Goal: Task Accomplishment & Management: Use online tool/utility

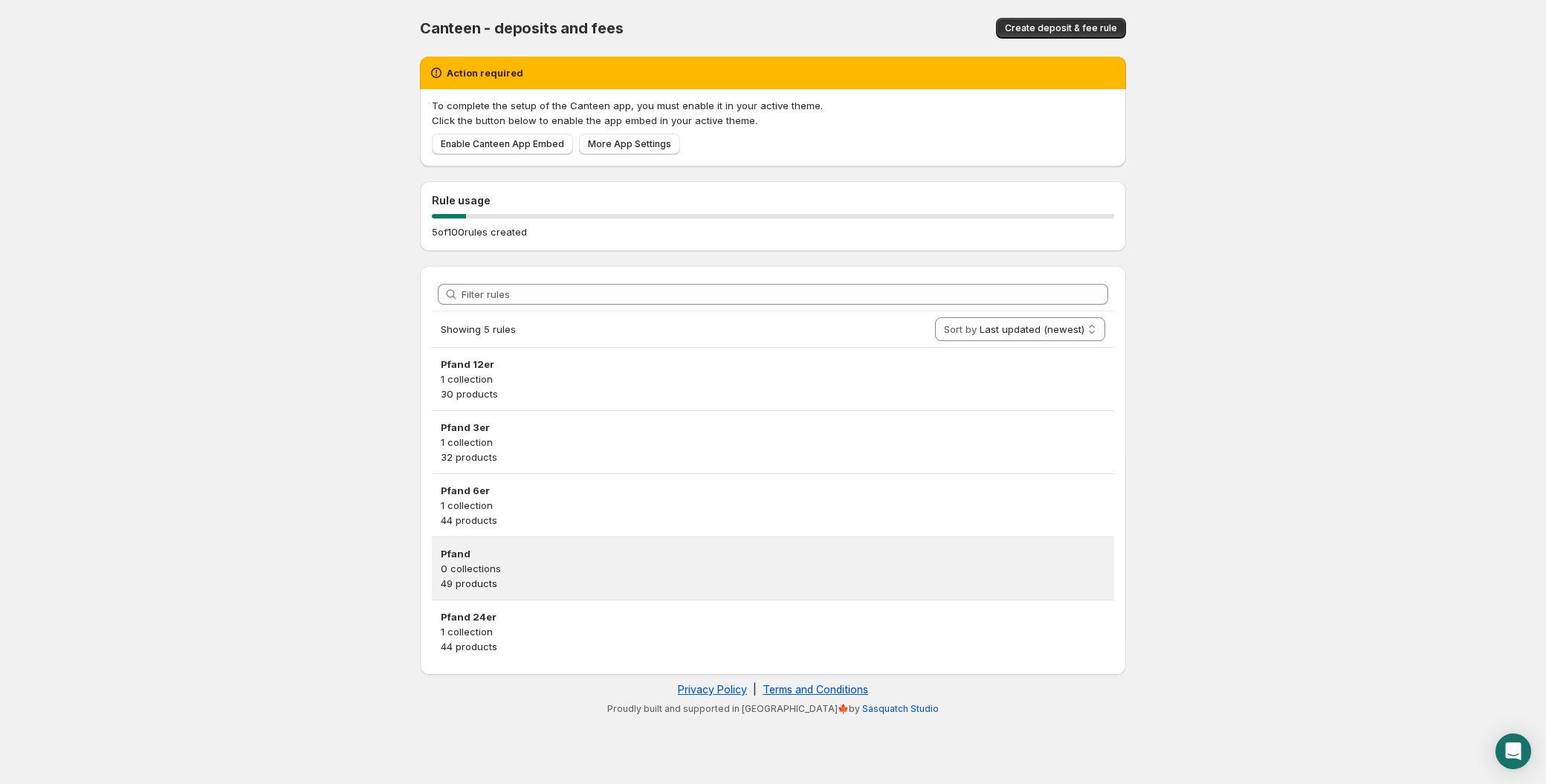
click at [543, 563] on p "0 collections" at bounding box center [773, 568] width 664 height 15
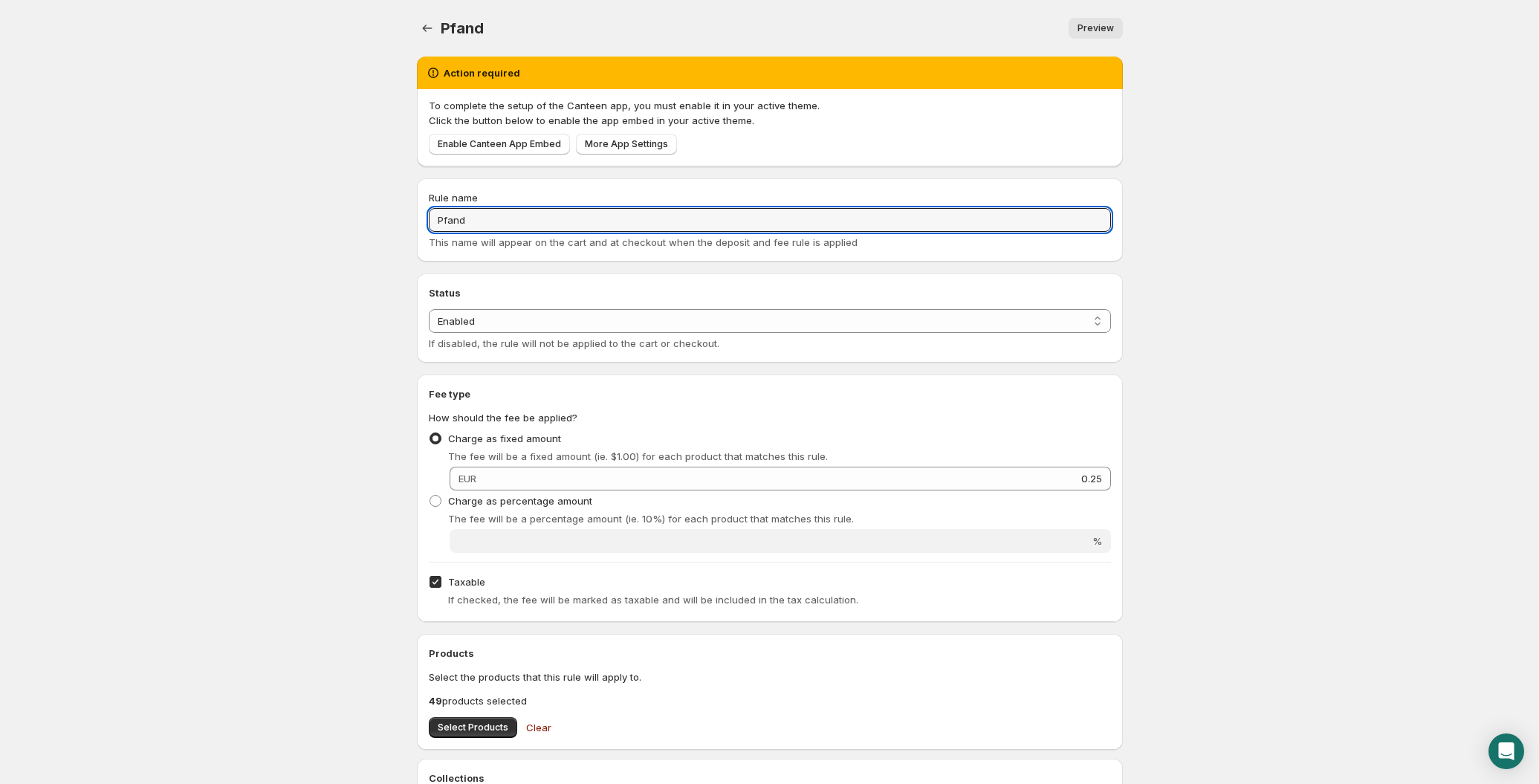
drag, startPoint x: 484, startPoint y: 229, endPoint x: 413, endPoint y: 229, distance: 71.0
click at [413, 229] on div "Rule name Pfand This name will appear on the cart and at checkout when the depo…" at bounding box center [764, 638] width 718 height 943
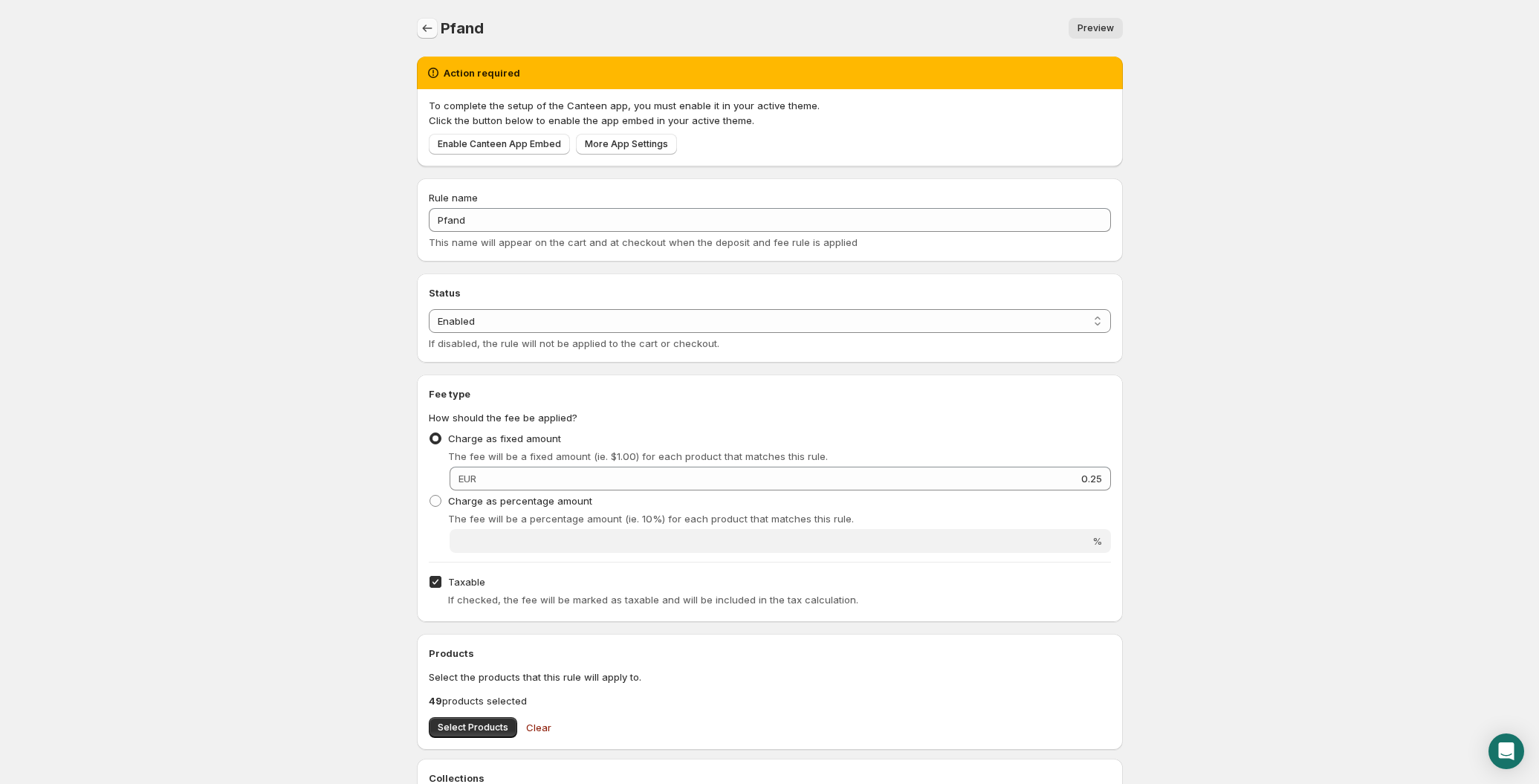
click at [427, 33] on icon "Settings" at bounding box center [427, 27] width 15 height 15
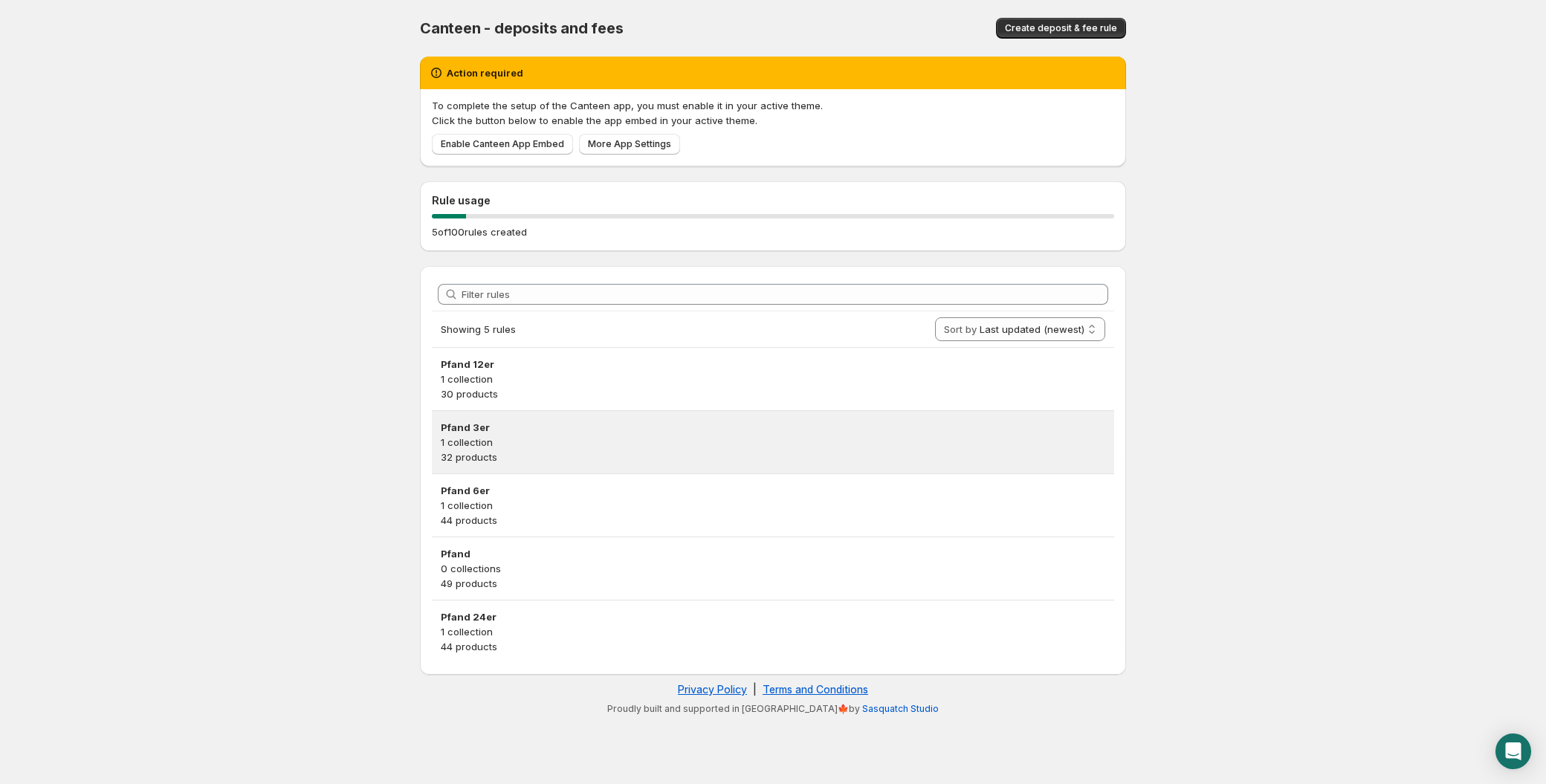
click at [601, 453] on p "32 products" at bounding box center [773, 456] width 664 height 15
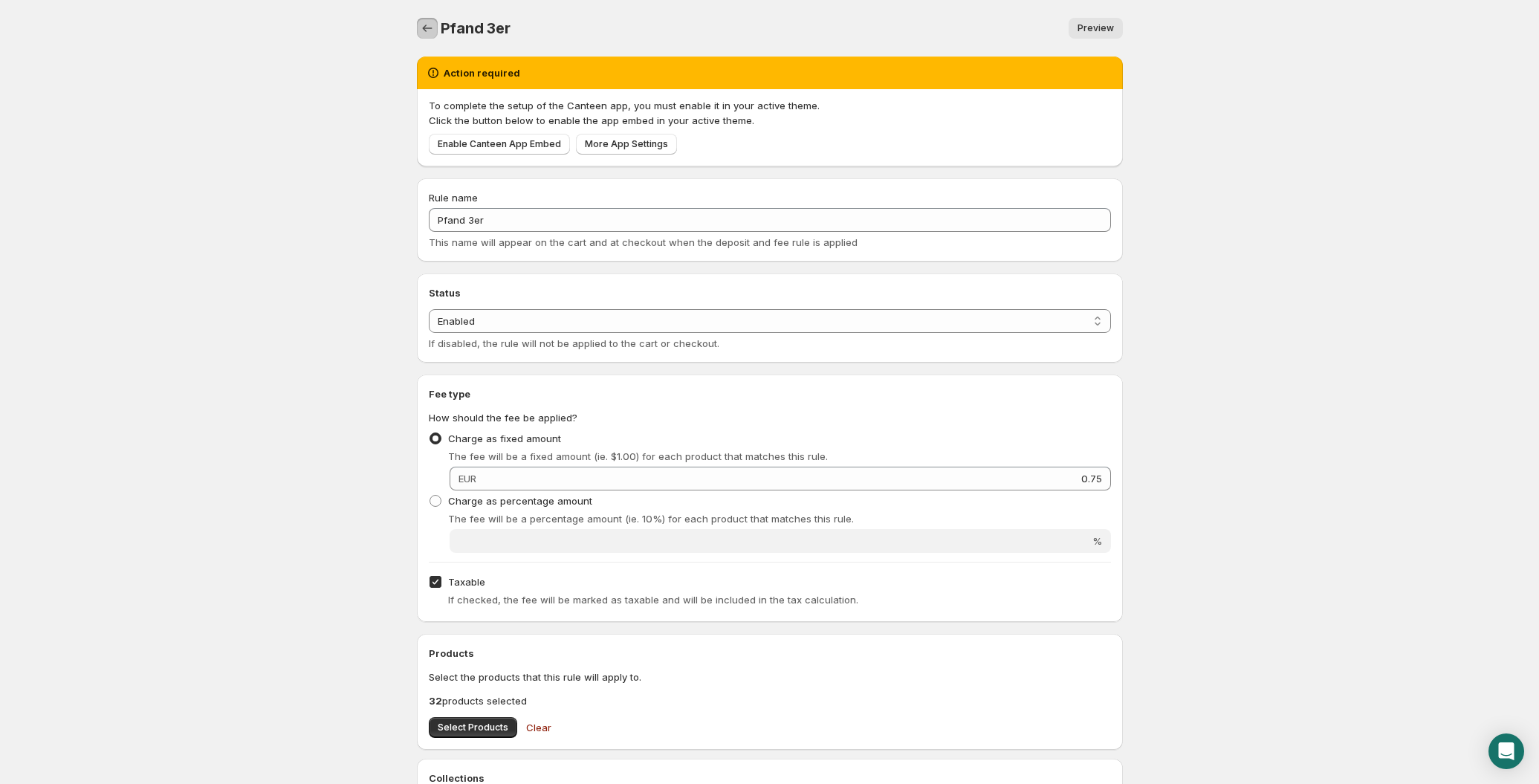
click at [430, 25] on icon "Settings" at bounding box center [427, 27] width 15 height 15
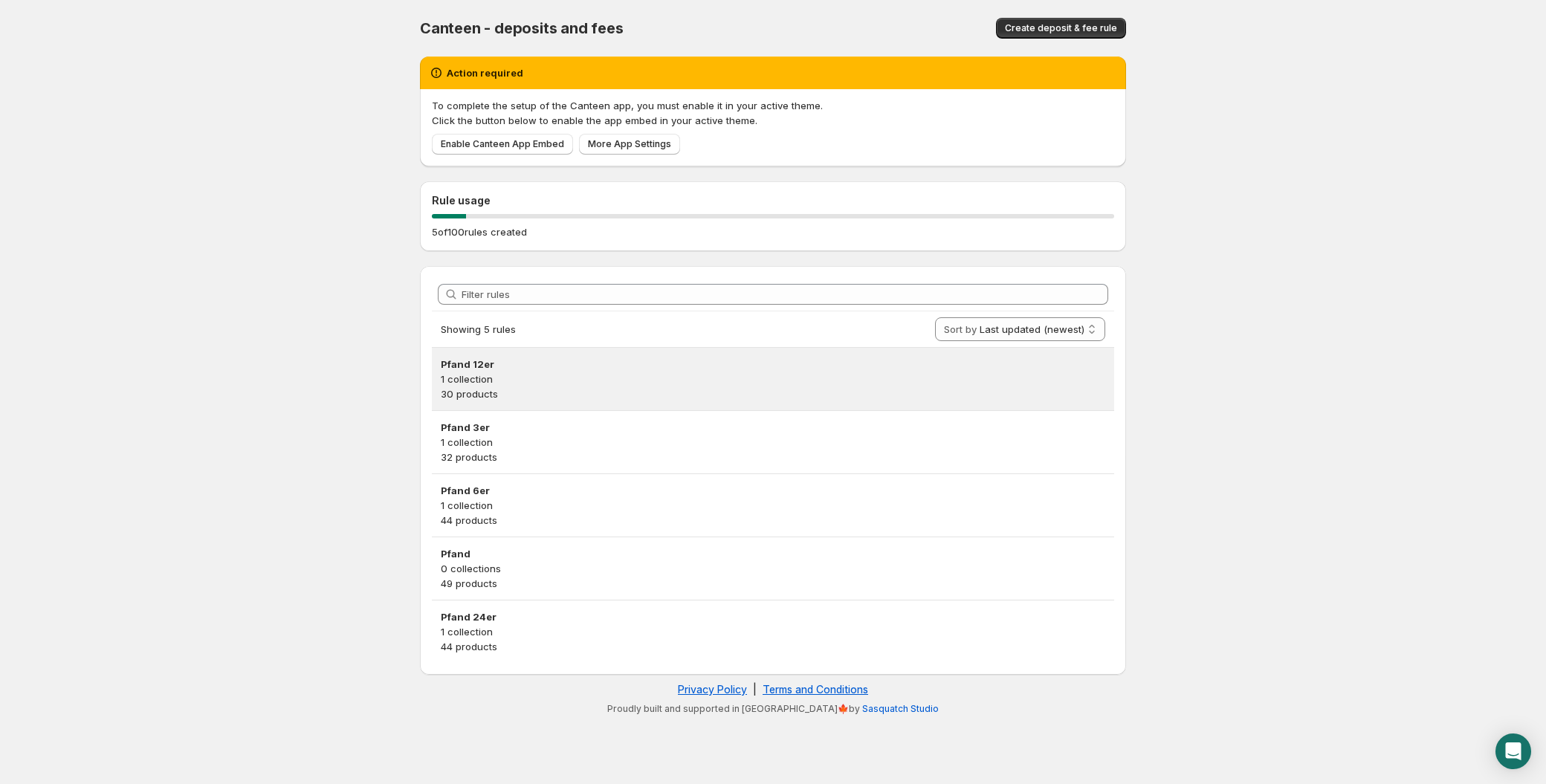
click at [491, 370] on h3 "Pfand 12er" at bounding box center [773, 364] width 664 height 15
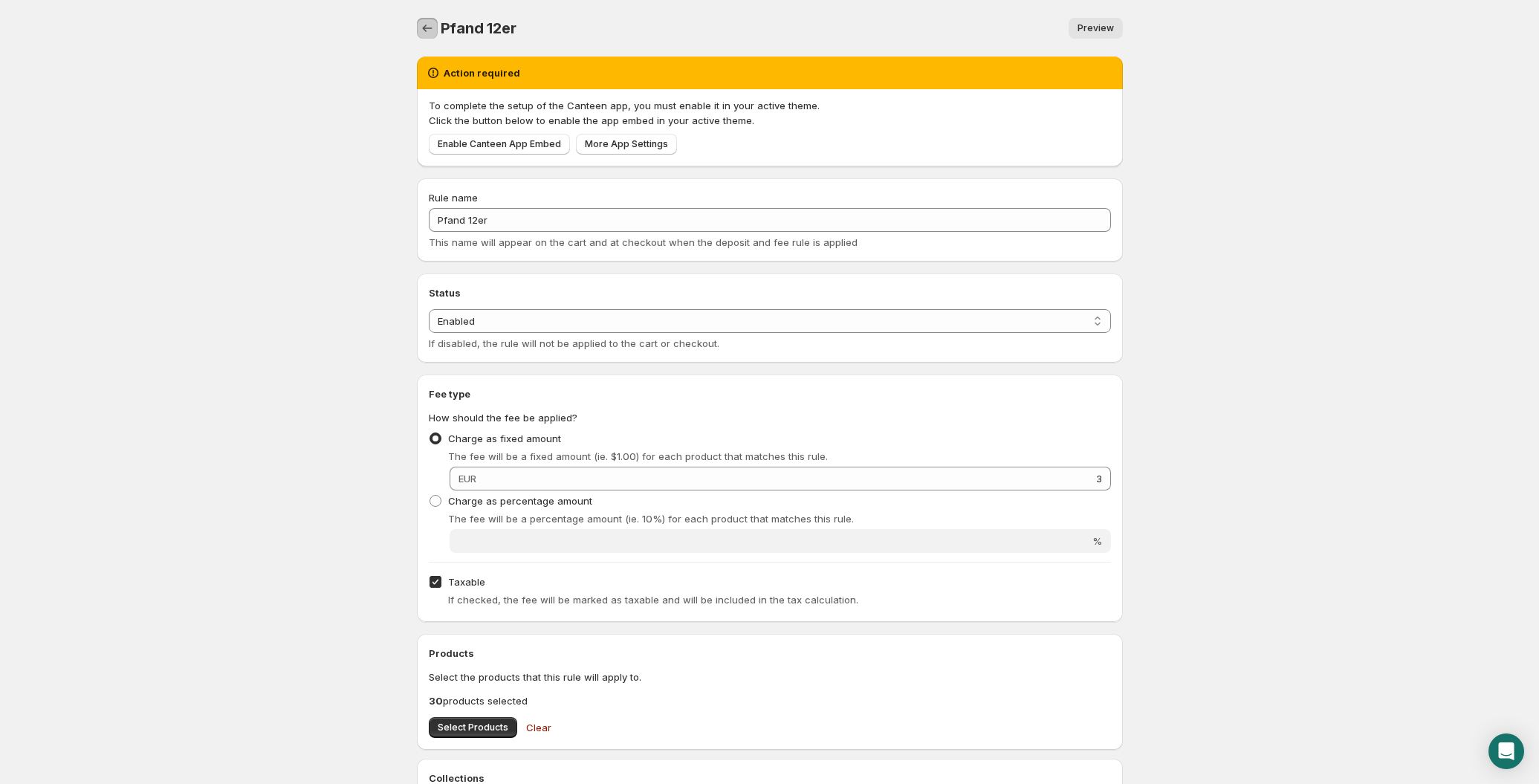
click at [427, 31] on icon "Settings" at bounding box center [427, 27] width 15 height 15
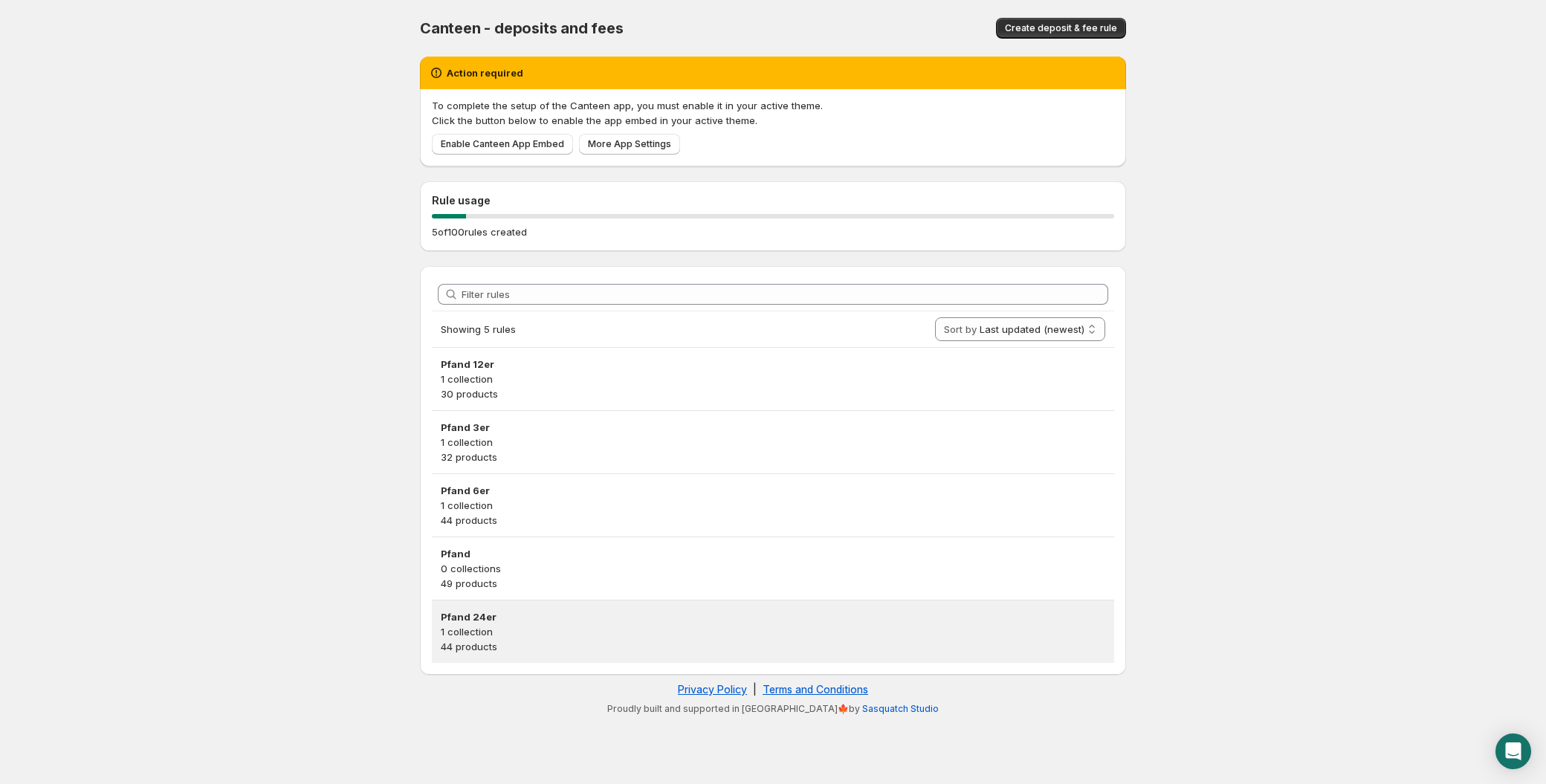
click at [520, 624] on p "1 collection" at bounding box center [773, 631] width 664 height 15
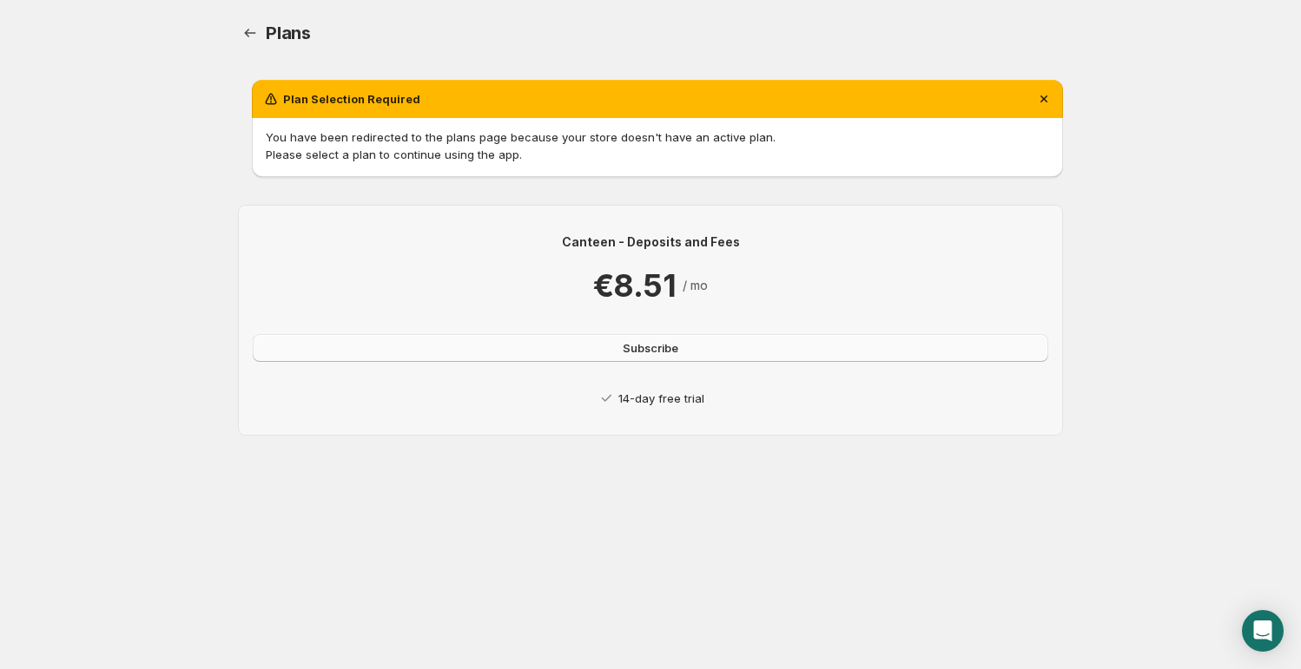
click at [647, 343] on span "Subscribe" at bounding box center [651, 348] width 56 height 17
